Goal: Communication & Community: Ask a question

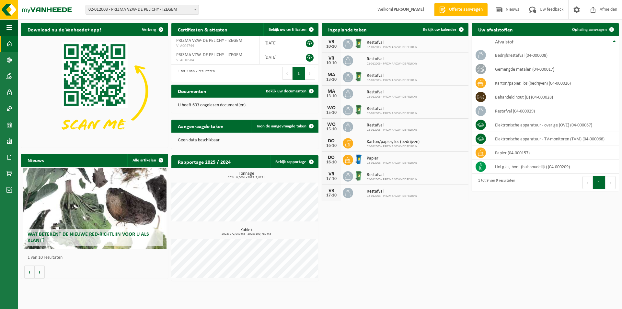
click at [380, 110] on span "Restafval" at bounding box center [392, 108] width 51 height 5
click at [437, 30] on span "Bekijk uw kalender" at bounding box center [439, 30] width 33 height 4
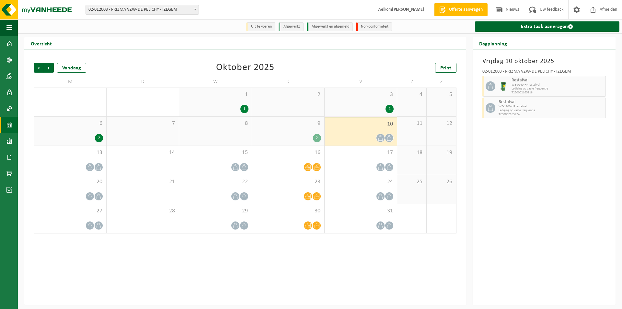
click at [233, 132] on div "8" at bounding box center [215, 131] width 72 height 29
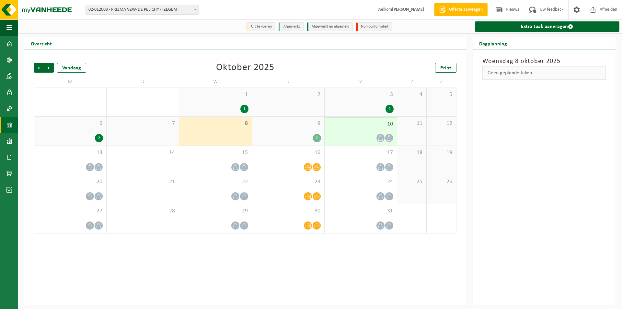
click at [309, 133] on div "9 2" at bounding box center [288, 131] width 72 height 29
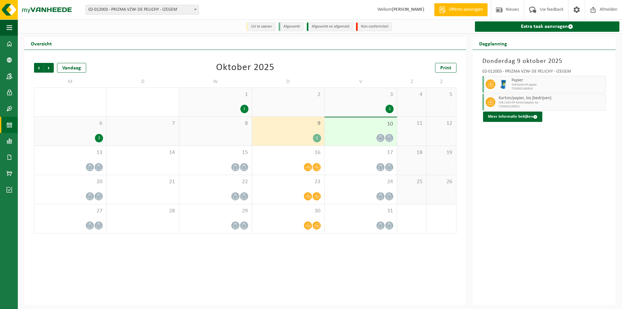
click at [353, 135] on div at bounding box center [361, 138] width 66 height 9
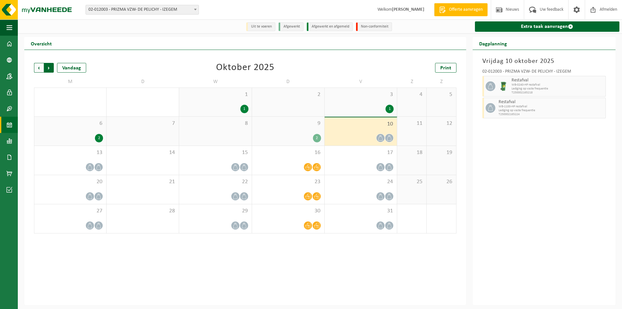
click at [40, 69] on span "Vorige" at bounding box center [39, 68] width 10 height 10
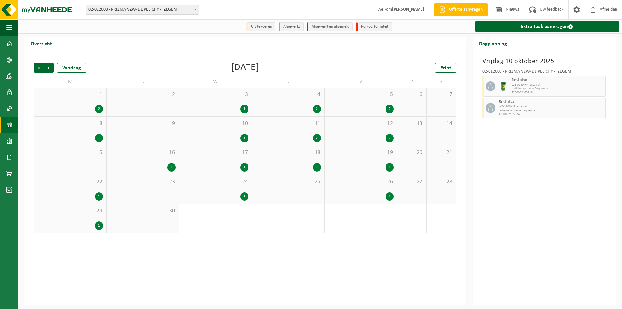
click at [243, 163] on div "17 1" at bounding box center [215, 160] width 72 height 29
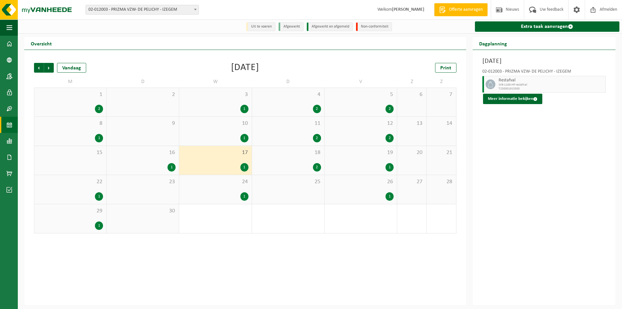
click at [164, 161] on div "16 1" at bounding box center [143, 160] width 72 height 29
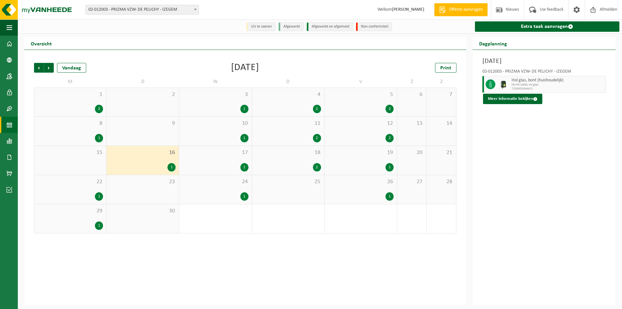
click at [237, 193] on div "1" at bounding box center [215, 196] width 66 height 8
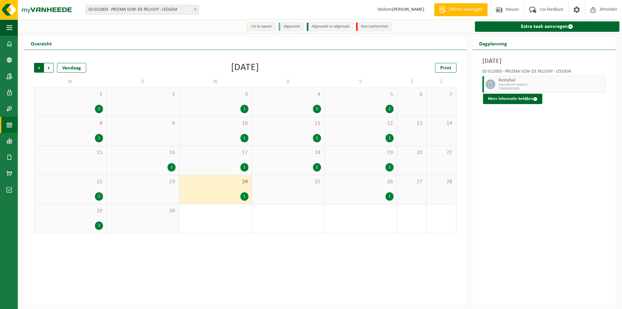
click at [50, 64] on span "Volgende" at bounding box center [49, 68] width 10 height 10
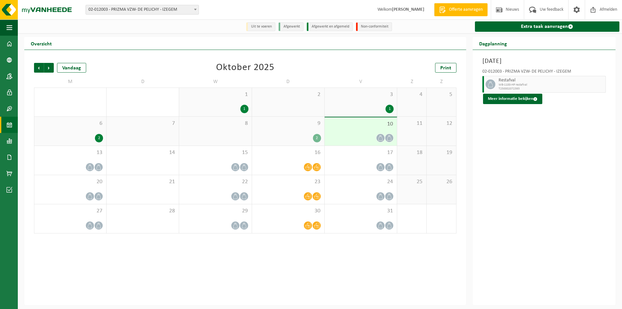
click at [231, 138] on div "8" at bounding box center [215, 131] width 72 height 29
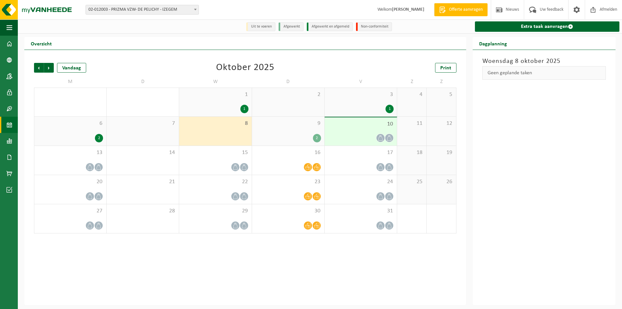
click at [364, 134] on div at bounding box center [361, 138] width 66 height 9
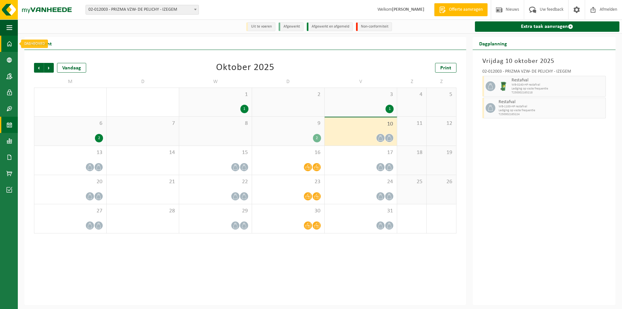
click at [13, 42] on link "Dashboard" at bounding box center [9, 44] width 18 height 16
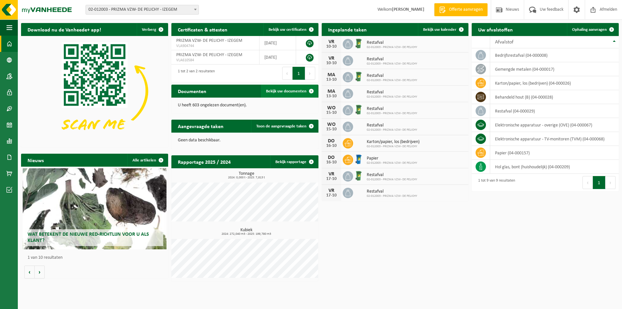
click at [274, 93] on span "Bekijk uw documenten" at bounding box center [286, 91] width 41 height 4
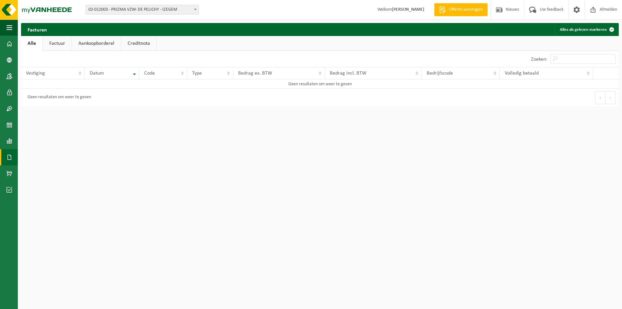
click at [63, 45] on link "Factuur" at bounding box center [57, 43] width 29 height 15
click at [99, 42] on link "Aankoopborderel" at bounding box center [97, 43] width 49 height 15
click at [36, 43] on link "Alle" at bounding box center [31, 43] width 21 height 15
click at [150, 45] on link "Creditnota" at bounding box center [138, 43] width 35 height 15
click at [37, 44] on link "Alle" at bounding box center [31, 43] width 21 height 15
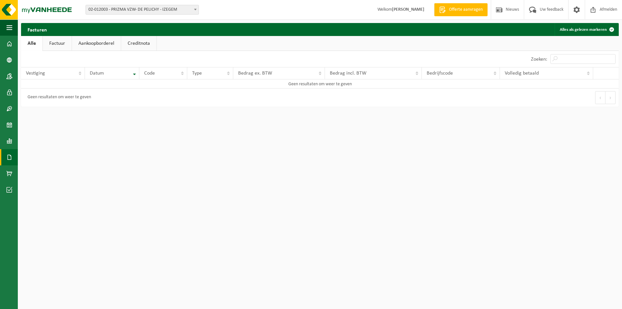
click at [126, 11] on span "02-012003 - PRIZMA VZW- DE PELICHY - IZEGEM" at bounding box center [142, 9] width 113 height 9
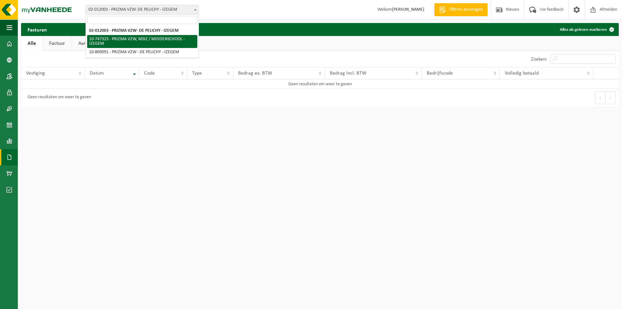
select select "15558"
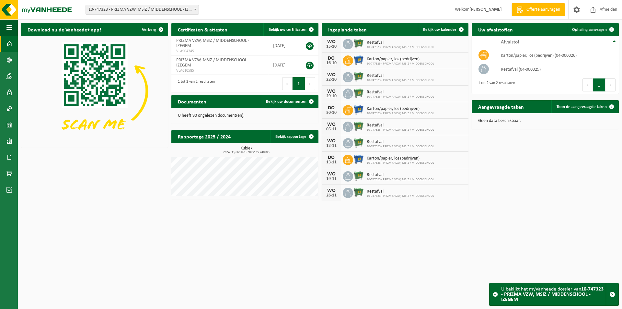
click at [151, 16] on div "Vestiging: 02-012003 - PRIZMA VZW- DE PELICHY - IZEGEM 10-747323 - PRIZMA VZW, …" at bounding box center [311, 10] width 622 height 20
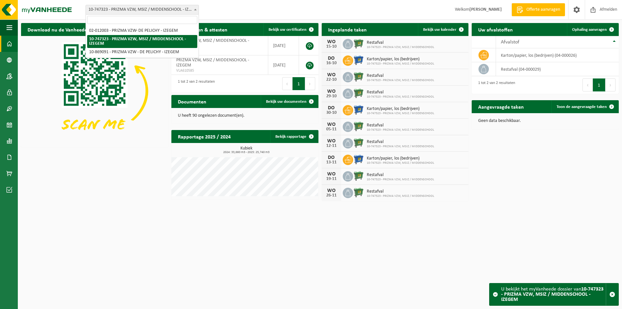
click at [151, 9] on span "10-747323 - PRIZMA VZW, MSIZ / MIDDENSCHOOL - IZEGEM" at bounding box center [142, 9] width 113 height 9
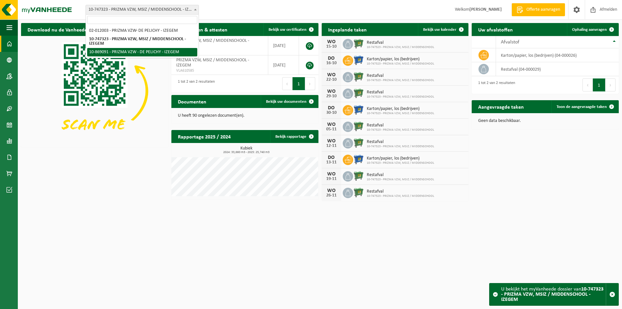
select select "104025"
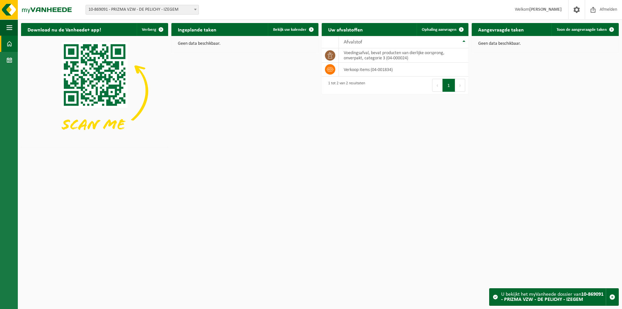
click at [123, 13] on span "10-869091 - PRIZMA VZW - DE PELICHY - IZEGEM" at bounding box center [142, 9] width 113 height 9
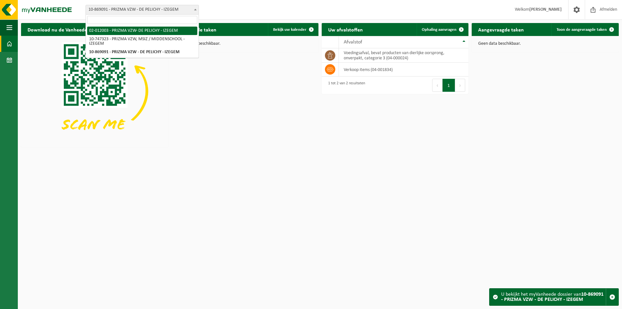
select select "2379"
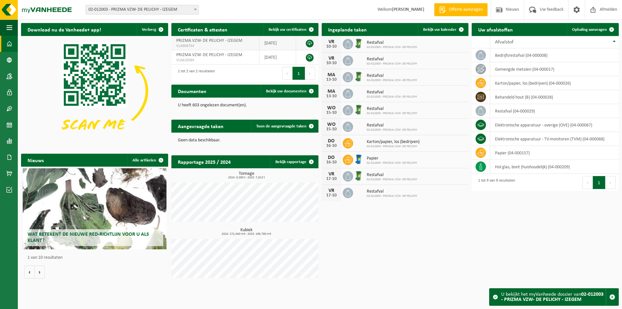
click at [309, 43] on link at bounding box center [310, 44] width 8 height 8
click at [10, 74] on span at bounding box center [9, 76] width 6 height 16
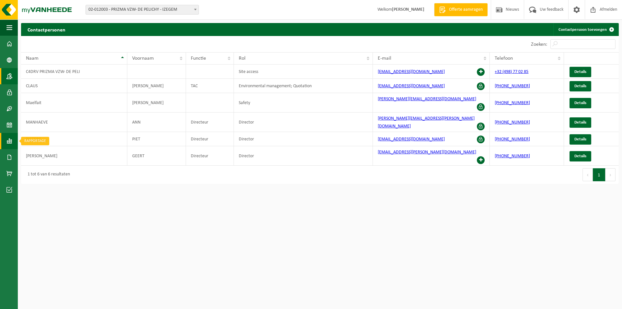
click at [8, 136] on span at bounding box center [9, 141] width 6 height 16
click at [38, 136] on span "In grafiekvorm" at bounding box center [52, 141] width 29 height 12
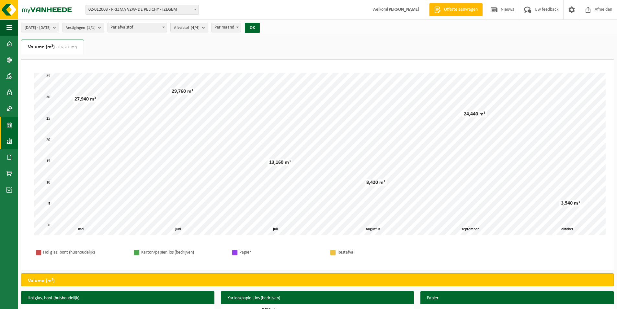
click at [9, 124] on span at bounding box center [9, 125] width 6 height 16
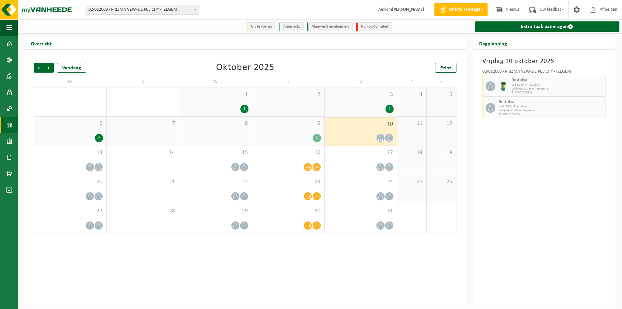
click at [301, 129] on div "9 2" at bounding box center [288, 131] width 72 height 29
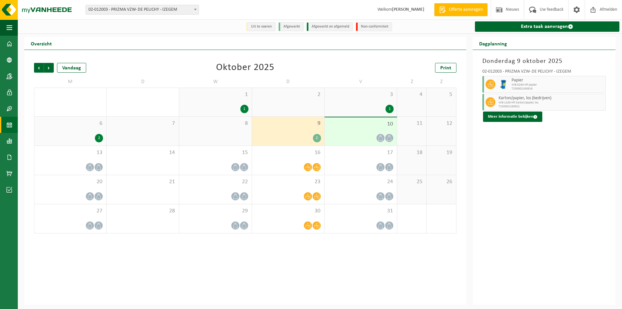
click at [361, 132] on div "10" at bounding box center [361, 131] width 72 height 28
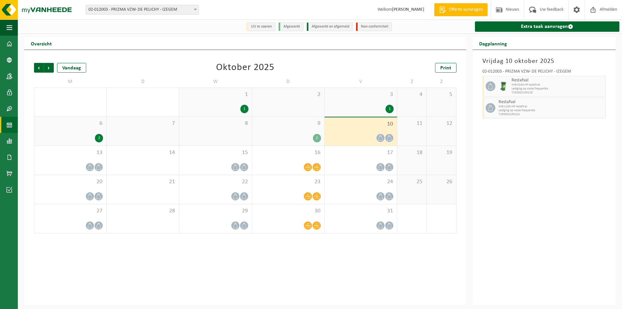
click at [308, 134] on div "9 2" at bounding box center [288, 131] width 72 height 29
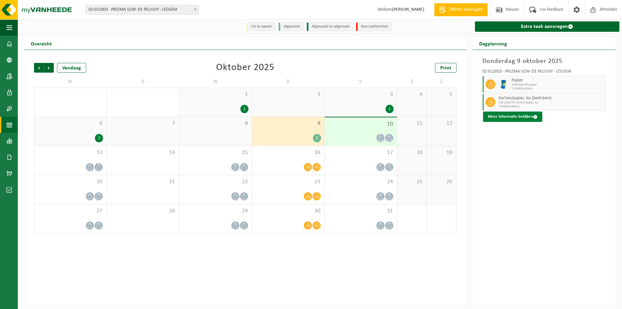
click at [526, 113] on button "Meer informatie bekijken" at bounding box center [512, 116] width 59 height 10
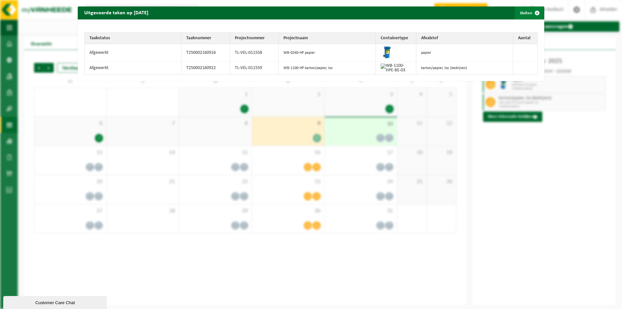
click at [531, 13] on span "button" at bounding box center [537, 12] width 13 height 13
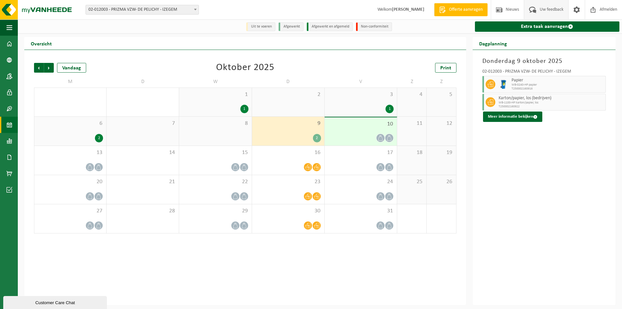
click at [533, 11] on span at bounding box center [533, 9] width 11 height 19
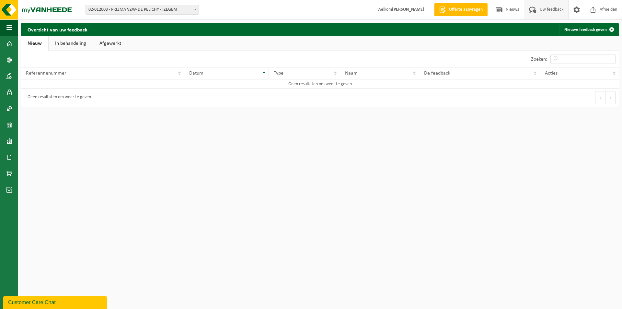
click at [55, 298] on div "Customer Care Chat" at bounding box center [55, 302] width 94 height 8
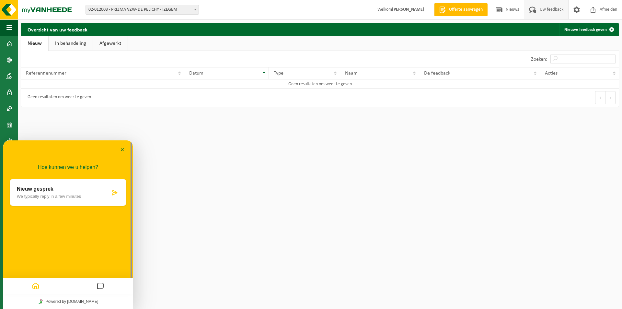
click at [36, 199] on div "Nieuw gesprek We typically reply in a few minutes" at bounding box center [68, 192] width 117 height 27
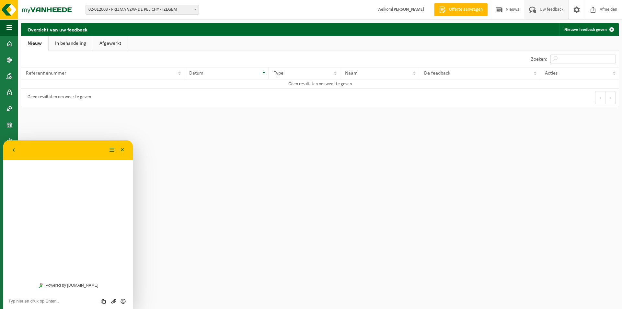
click at [42, 301] on textarea at bounding box center [67, 300] width 119 height 5
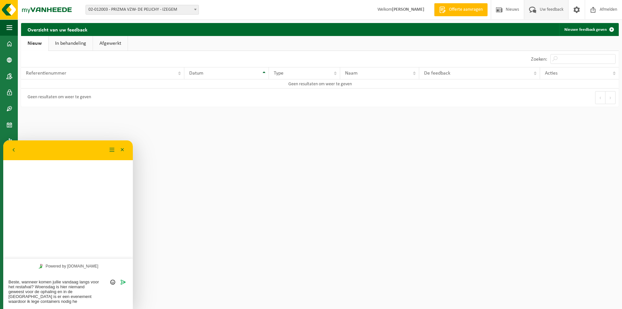
type textarea "Beste, wanneer komen jullie vandaag langs voor het restafval? Woensdag is hier …"
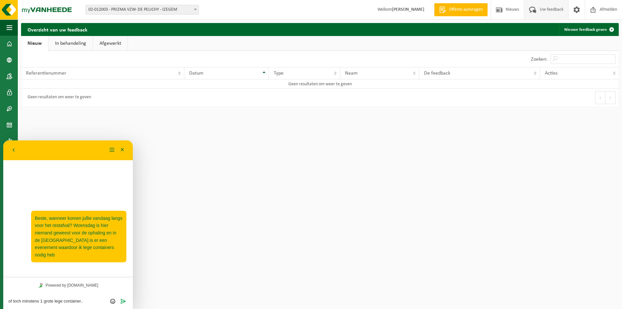
type textarea "of toch minstens 1 grote lege container..."
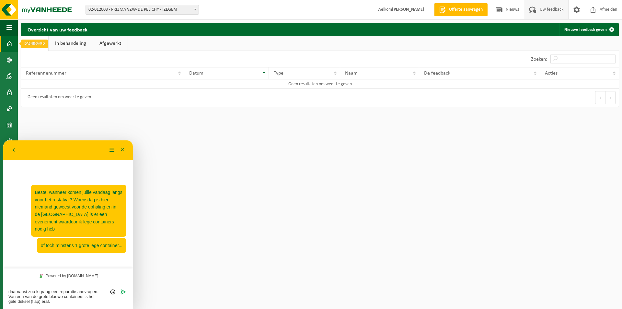
type textarea "daarnaast zou k graag een reparatie aanvragen. Van een van de grote blauwe cont…"
click at [11, 152] on button "Terug" at bounding box center [13, 150] width 10 height 10
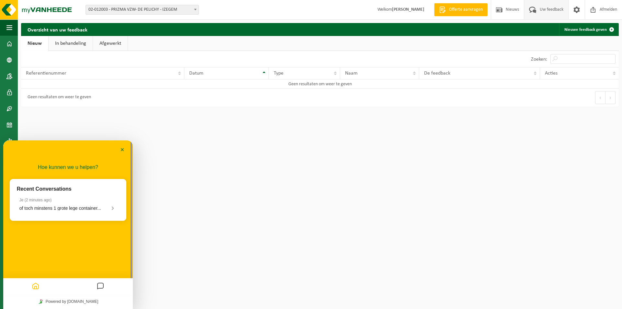
click at [123, 149] on button "Minimaliseer" at bounding box center [122, 150] width 10 height 10
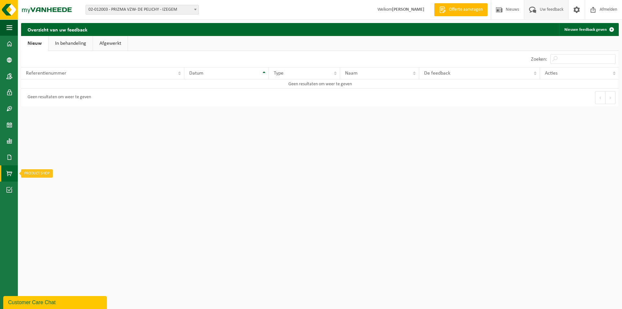
click at [10, 174] on span at bounding box center [9, 173] width 6 height 16
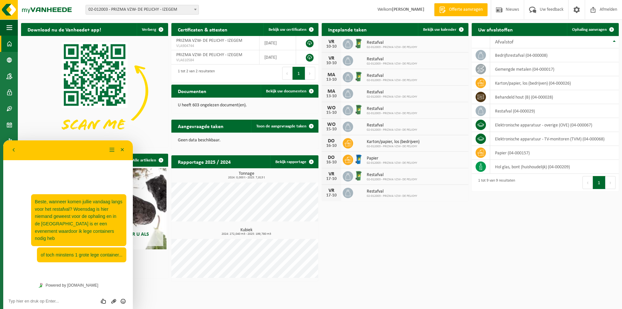
click at [353, 76] on span at bounding box center [348, 77] width 10 height 10
click at [53, 299] on textarea at bounding box center [67, 300] width 119 height 5
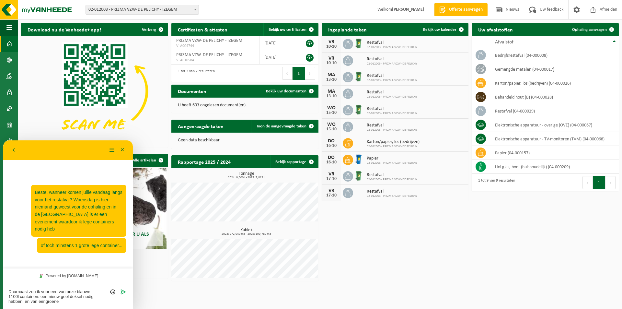
click at [46, 299] on textarea "Daarnaast zou ik voor een van onze blauwe 1100l containers een nieuw geel dekse…" at bounding box center [67, 296] width 119 height 15
click at [64, 299] on textarea "Daarnaast zou ik voor een van onze blauwe 1100l containers een nieuw geel dekse…" at bounding box center [67, 296] width 119 height 15
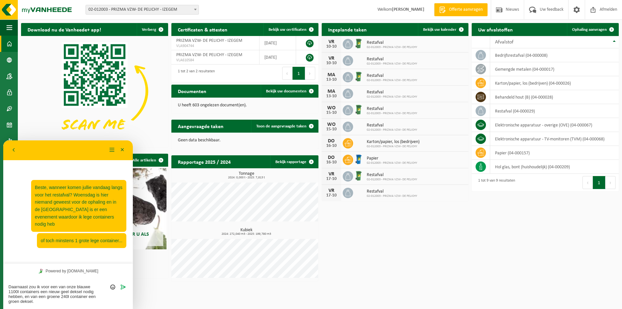
type textarea "Daarnaast zou ik voor een van onze blauwe 1100l containers een nieuw geel dekse…"
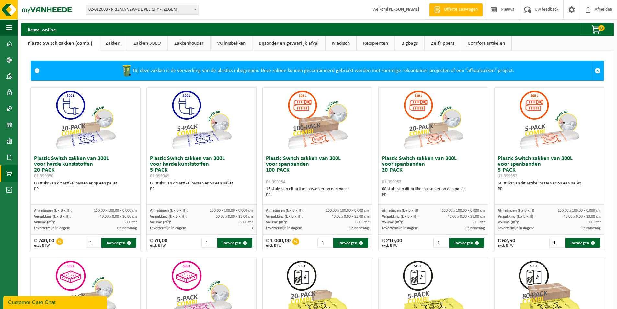
click at [450, 40] on link "Zelfkippers" at bounding box center [443, 43] width 36 height 15
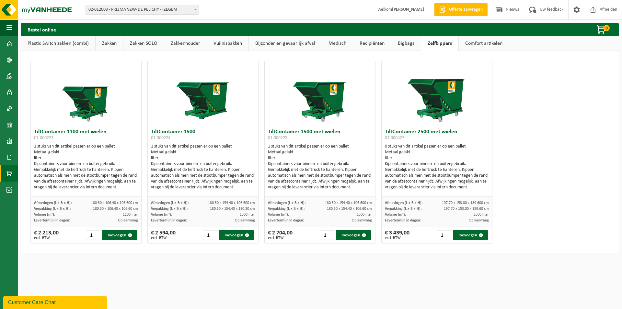
click at [365, 43] on link "Recipiënten" at bounding box center [372, 43] width 38 height 15
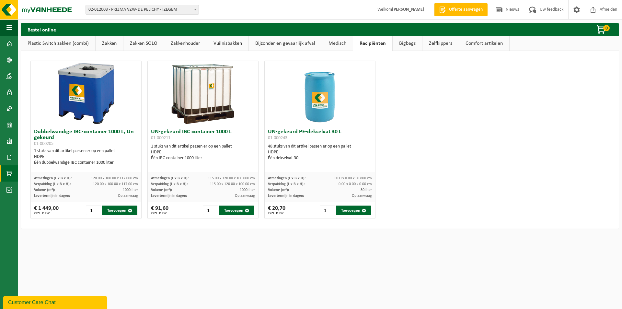
click at [228, 41] on link "Vuilnisbakken" at bounding box center [227, 43] width 41 height 15
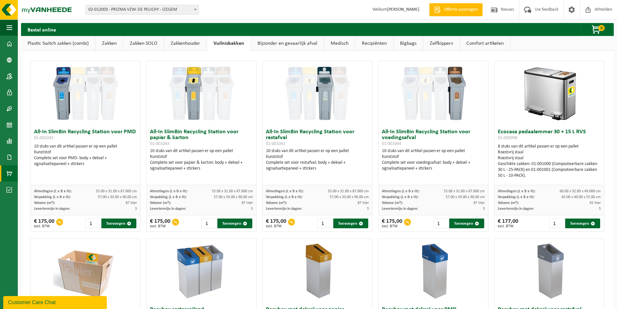
click at [371, 43] on link "Recipiënten" at bounding box center [375, 43] width 38 height 15
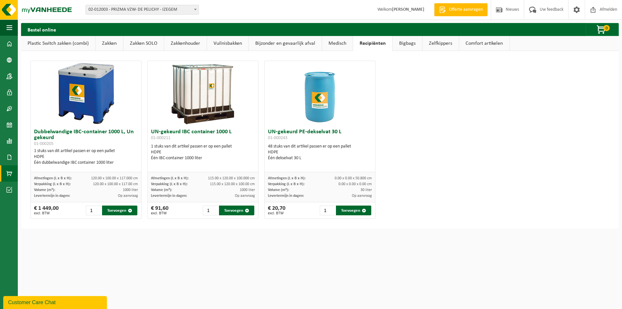
click at [479, 42] on link "Comfort artikelen" at bounding box center [484, 43] width 50 height 15
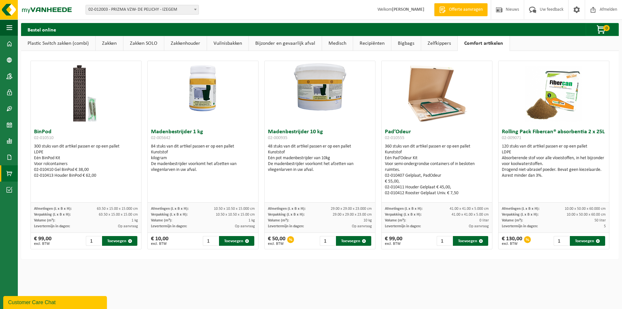
click at [435, 43] on link "Zelfkippers" at bounding box center [439, 43] width 36 height 15
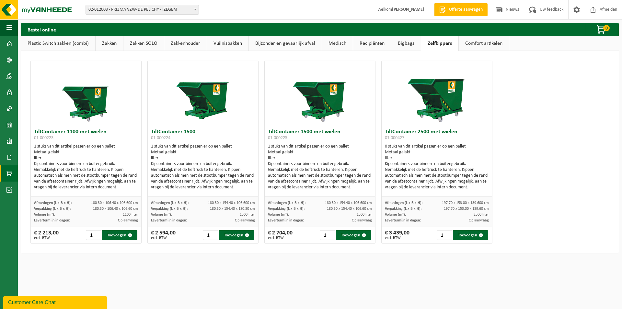
click at [387, 42] on link "Recipiënten" at bounding box center [372, 43] width 38 height 15
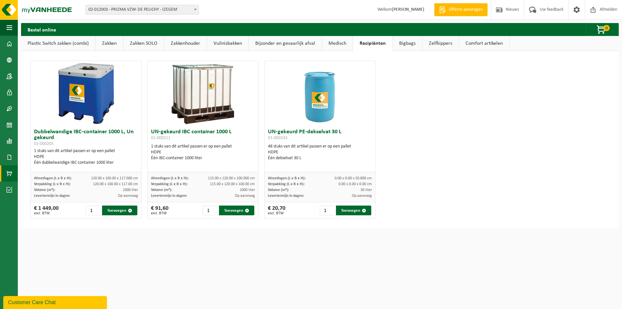
click at [398, 42] on link "Bigbags" at bounding box center [407, 43] width 29 height 15
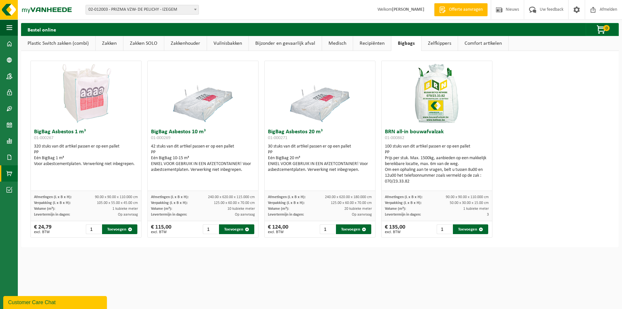
click at [354, 42] on link "Recipiënten" at bounding box center [372, 43] width 38 height 15
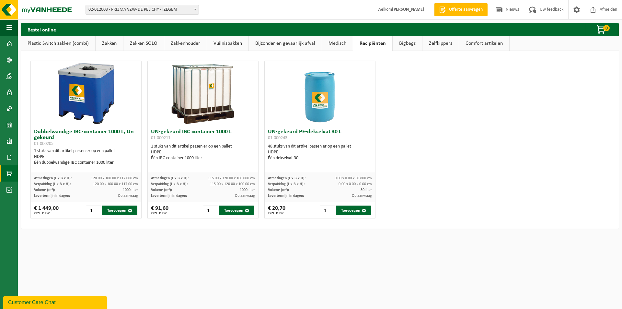
click at [334, 42] on link "Medisch" at bounding box center [337, 43] width 31 height 15
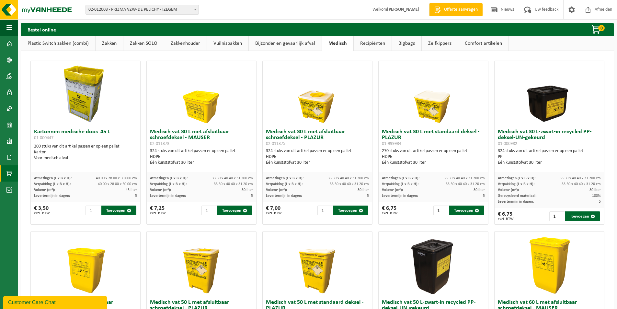
click at [299, 43] on link "Bijzonder en gevaarlijk afval" at bounding box center [285, 43] width 73 height 15
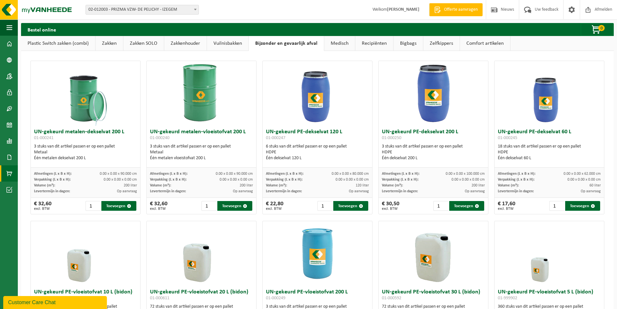
click at [232, 44] on link "Vuilnisbakken" at bounding box center [227, 43] width 41 height 15
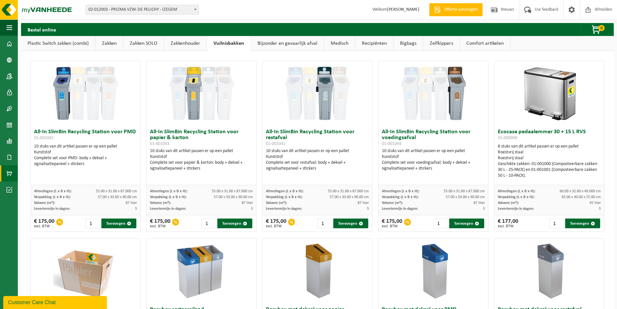
click at [194, 43] on link "Zakkenhouder" at bounding box center [185, 43] width 42 height 15
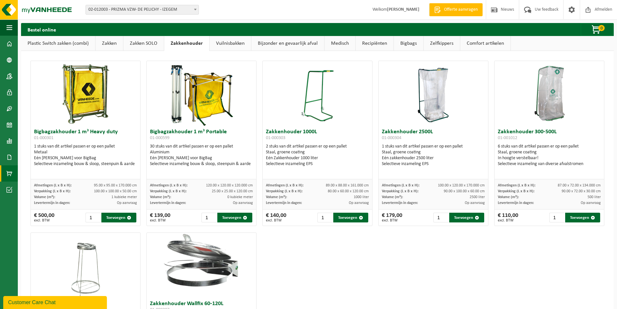
click at [145, 41] on link "Zakken SOLO" at bounding box center [143, 43] width 41 height 15
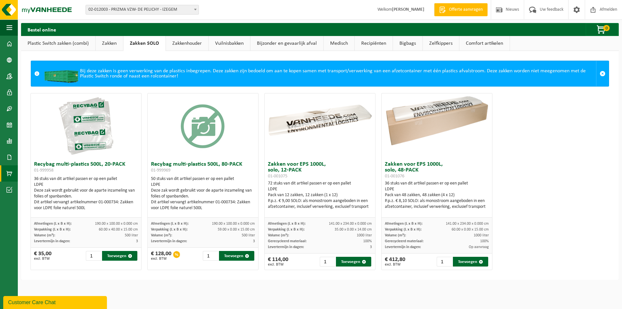
click at [103, 43] on link "Zakken" at bounding box center [110, 43] width 28 height 15
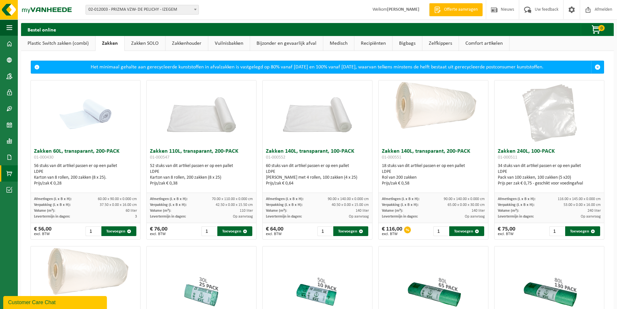
click at [69, 41] on link "Plastic Switch zakken (combi)" at bounding box center [58, 43] width 74 height 15
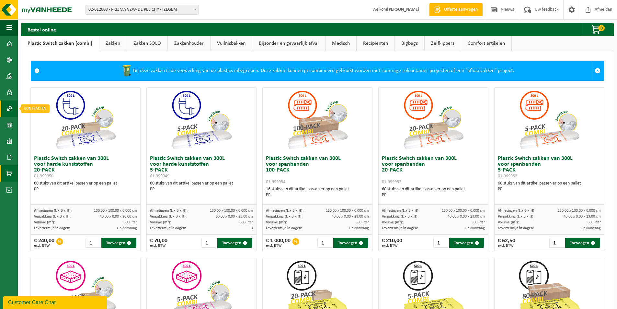
click at [10, 111] on span at bounding box center [9, 108] width 6 height 16
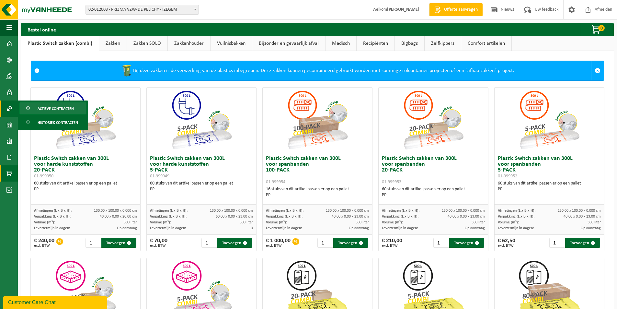
click at [50, 111] on span "Actieve contracten" at bounding box center [56, 108] width 36 height 12
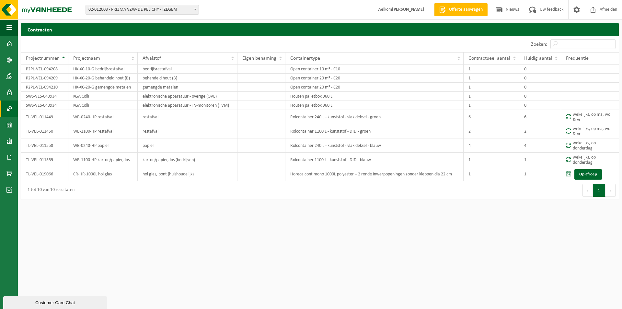
click at [70, 303] on div "Customer Care Chat" at bounding box center [55, 302] width 94 height 5
